Goal: Transaction & Acquisition: Obtain resource

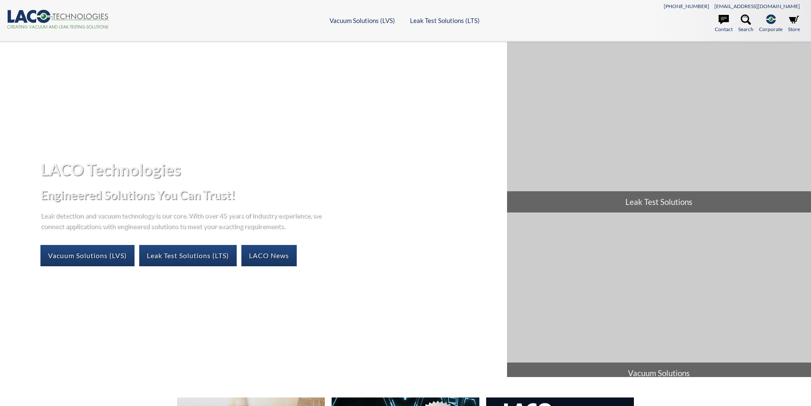
select select "Language Translate Widget"
click at [796, 20] on icon at bounding box center [794, 19] width 10 height 10
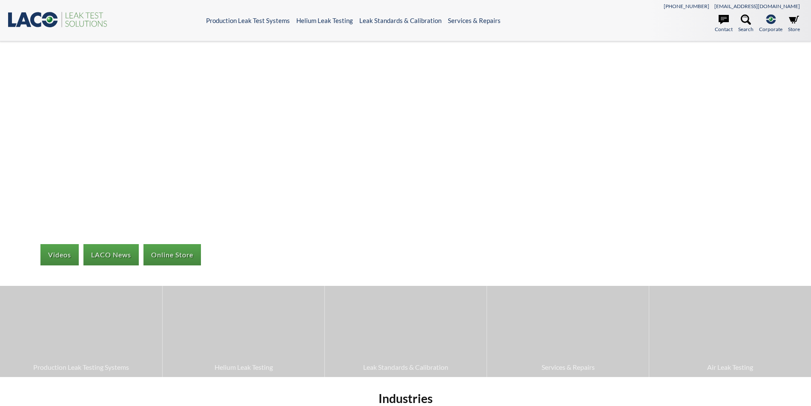
select select "Language Translate Widget"
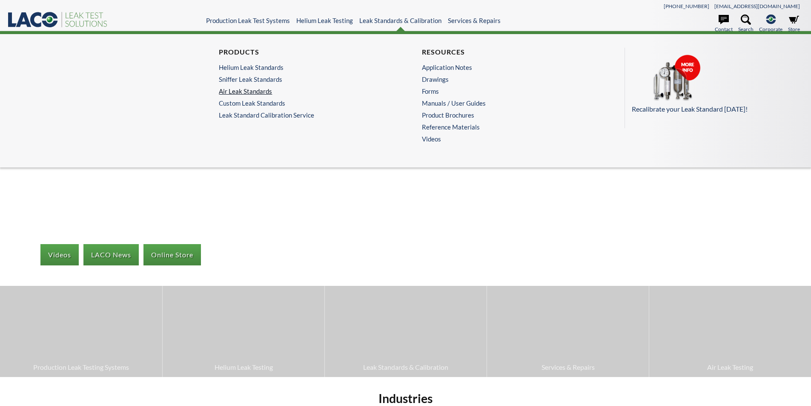
click at [241, 93] on link "Air Leak Standards" at bounding box center [302, 91] width 166 height 8
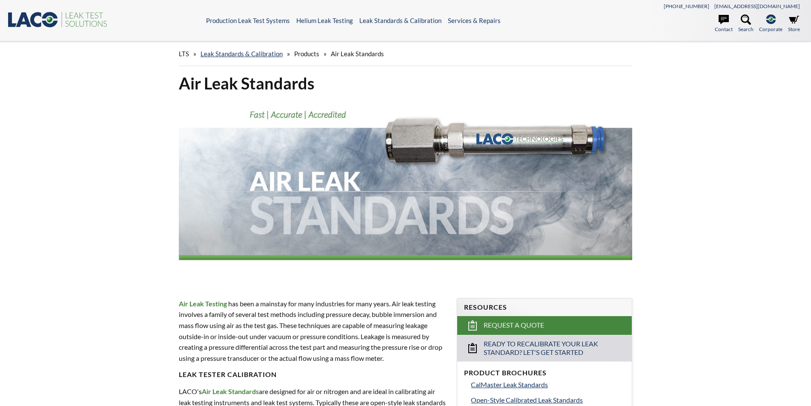
select select "Language Translate Widget"
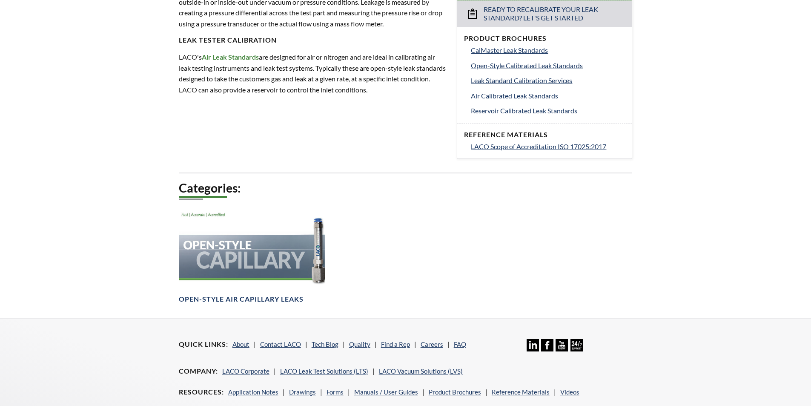
scroll to position [383, 0]
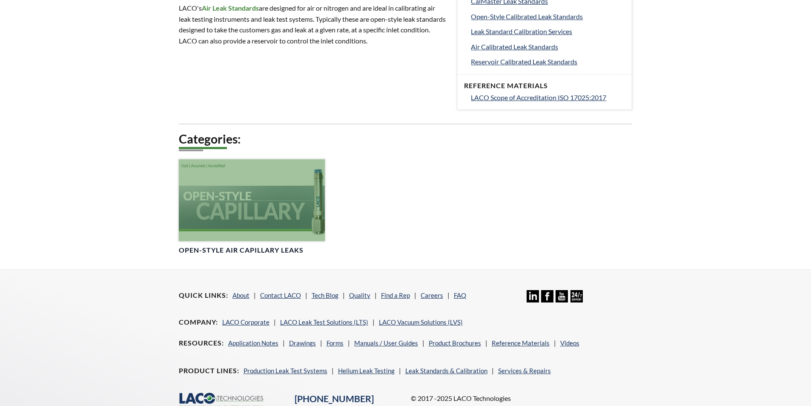
click at [264, 203] on div at bounding box center [252, 200] width 146 height 82
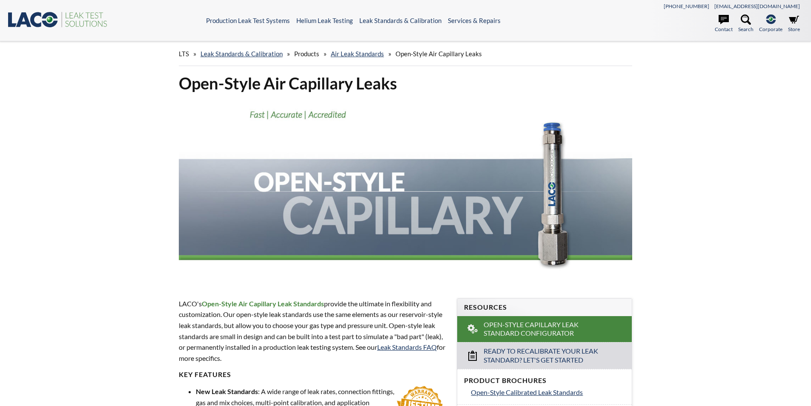
select select "Language Translate Widget"
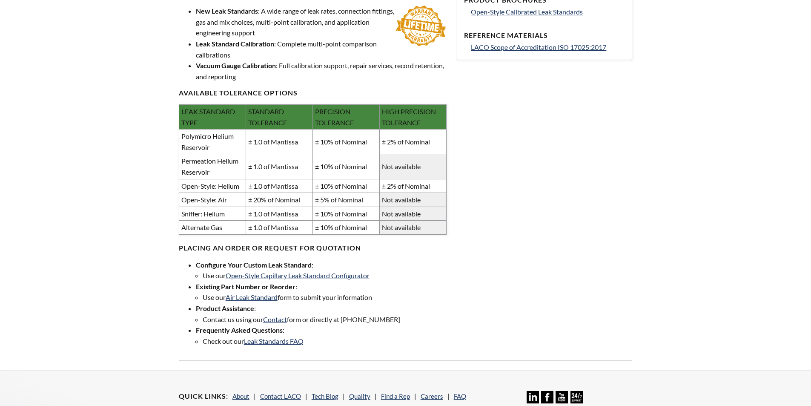
scroll to position [383, 0]
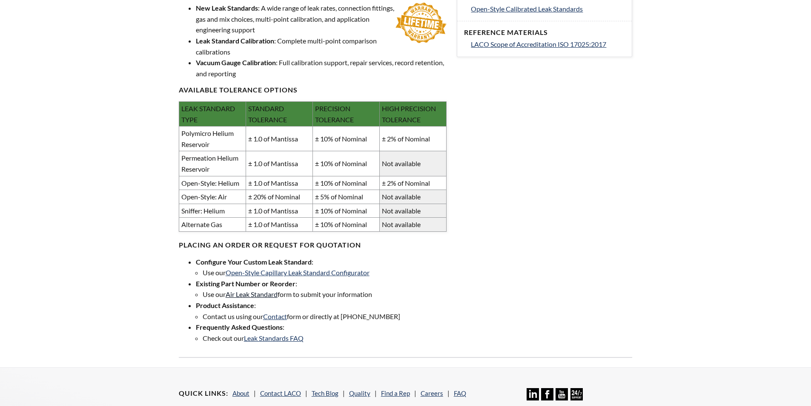
click at [257, 293] on link "Air Leak Standard" at bounding box center [252, 294] width 52 height 8
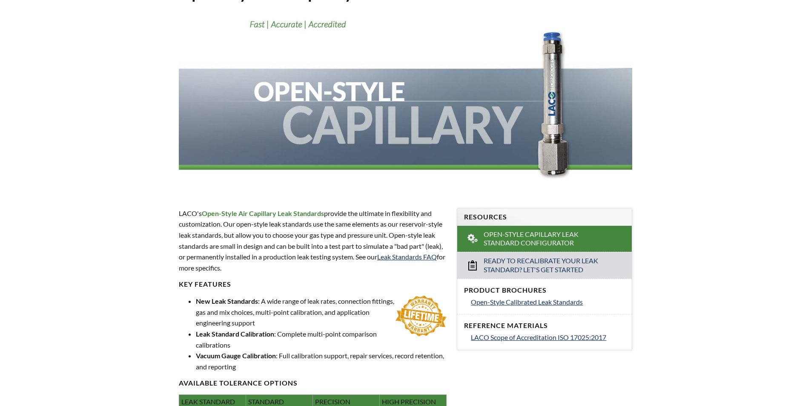
scroll to position [0, 0]
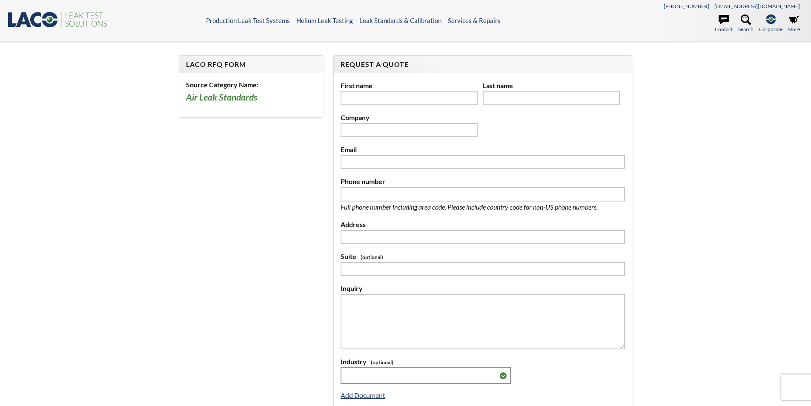
select select "Language Translate Widget"
